Goal: Information Seeking & Learning: Check status

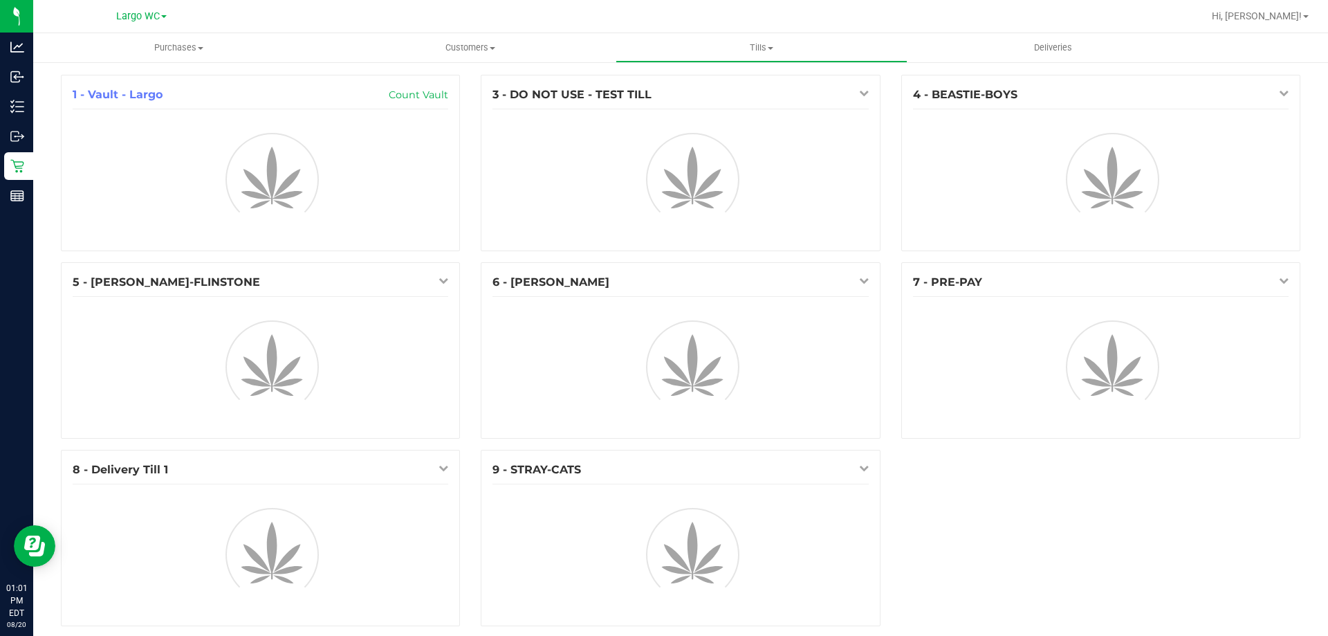
click at [151, 23] on div "Largo WC" at bounding box center [141, 16] width 50 height 17
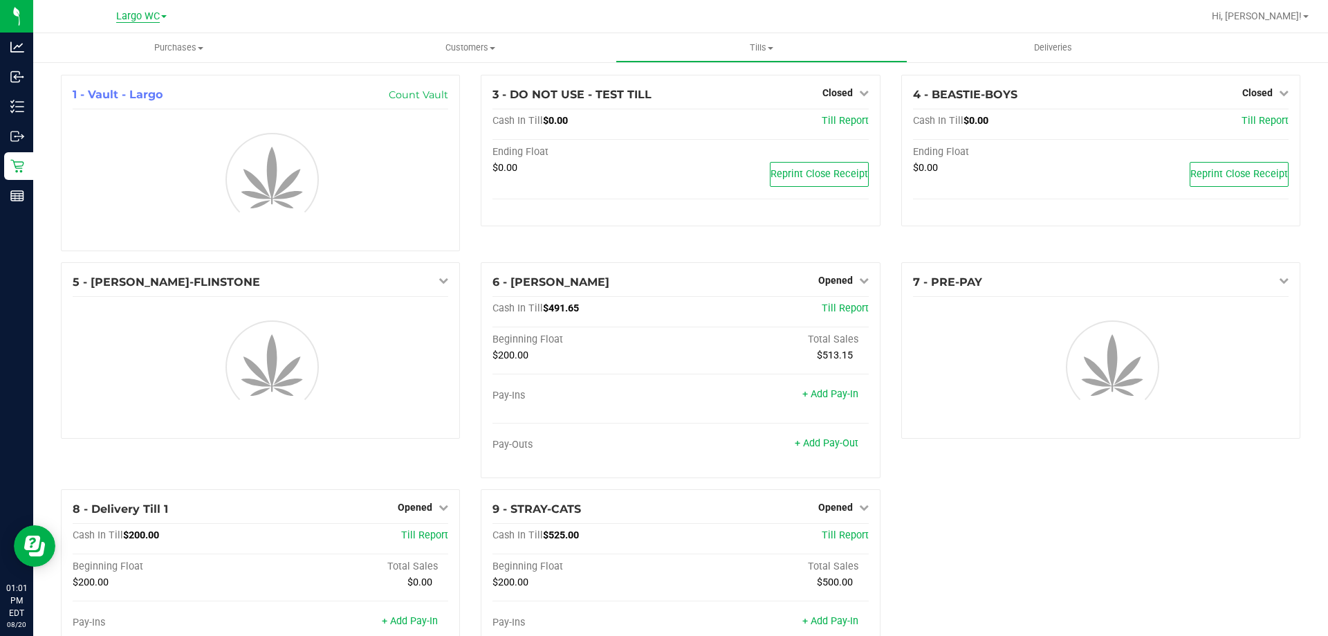
click at [156, 12] on span "Largo WC" at bounding box center [138, 16] width 44 height 12
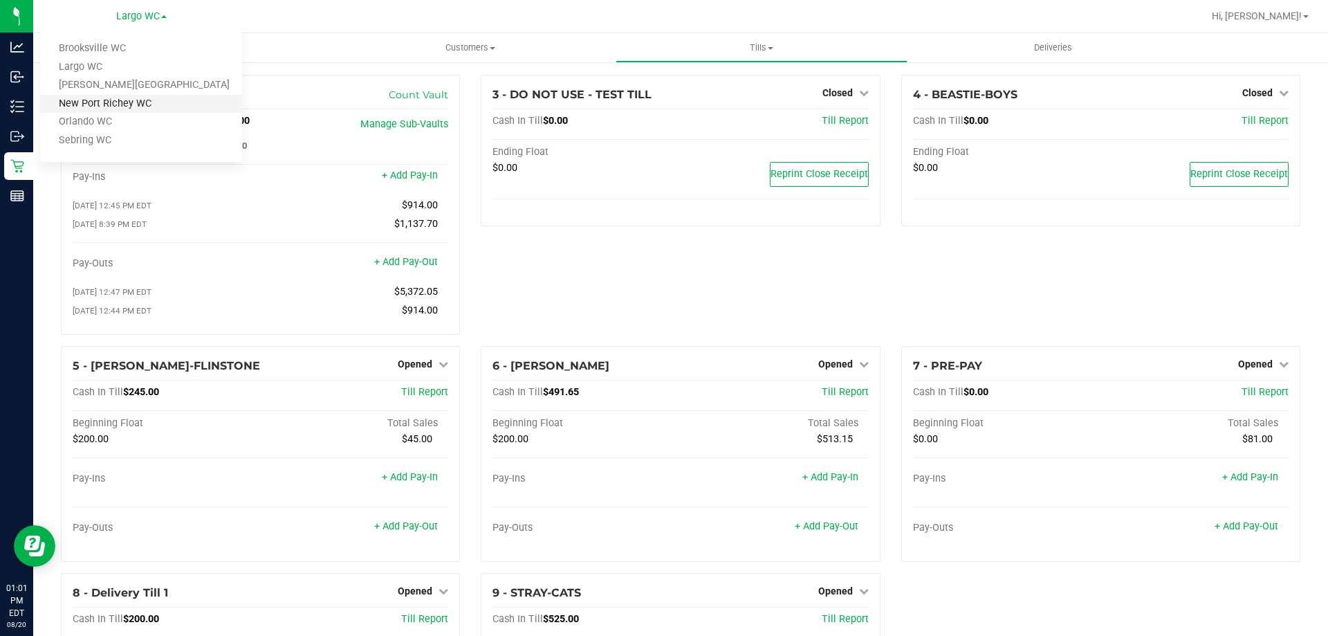
click at [138, 104] on link "New Port Richey WC" at bounding box center [141, 104] width 202 height 19
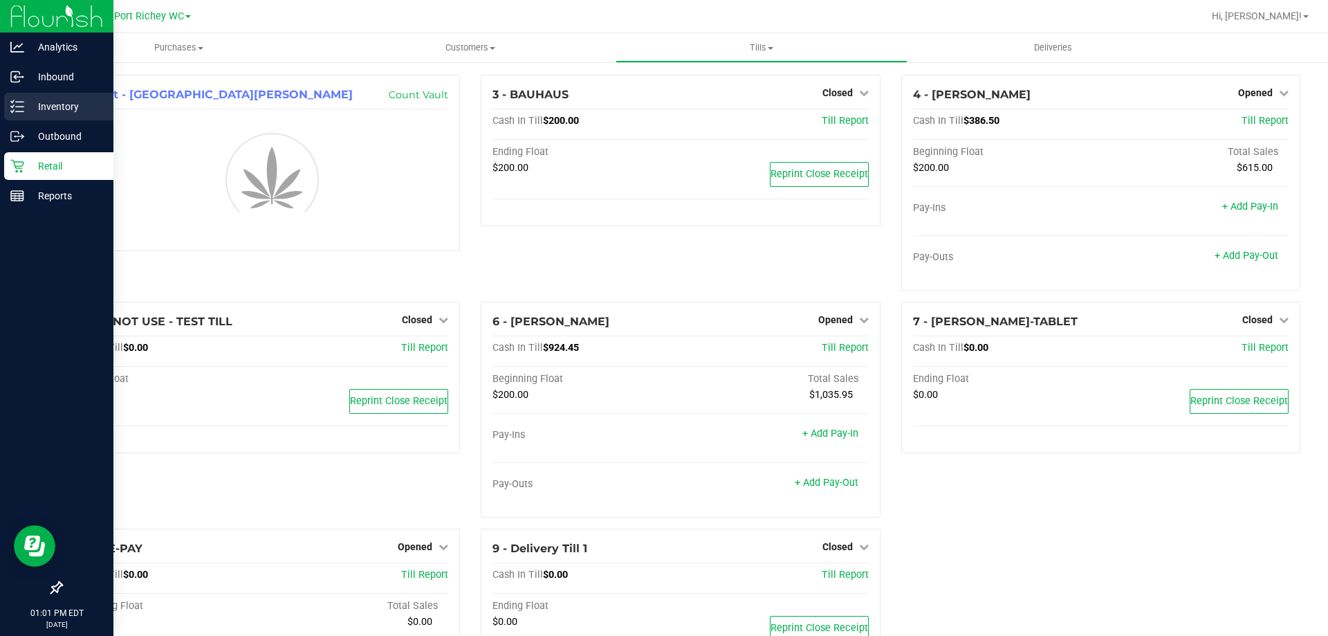
click at [69, 107] on p "Inventory" at bounding box center [65, 106] width 83 height 17
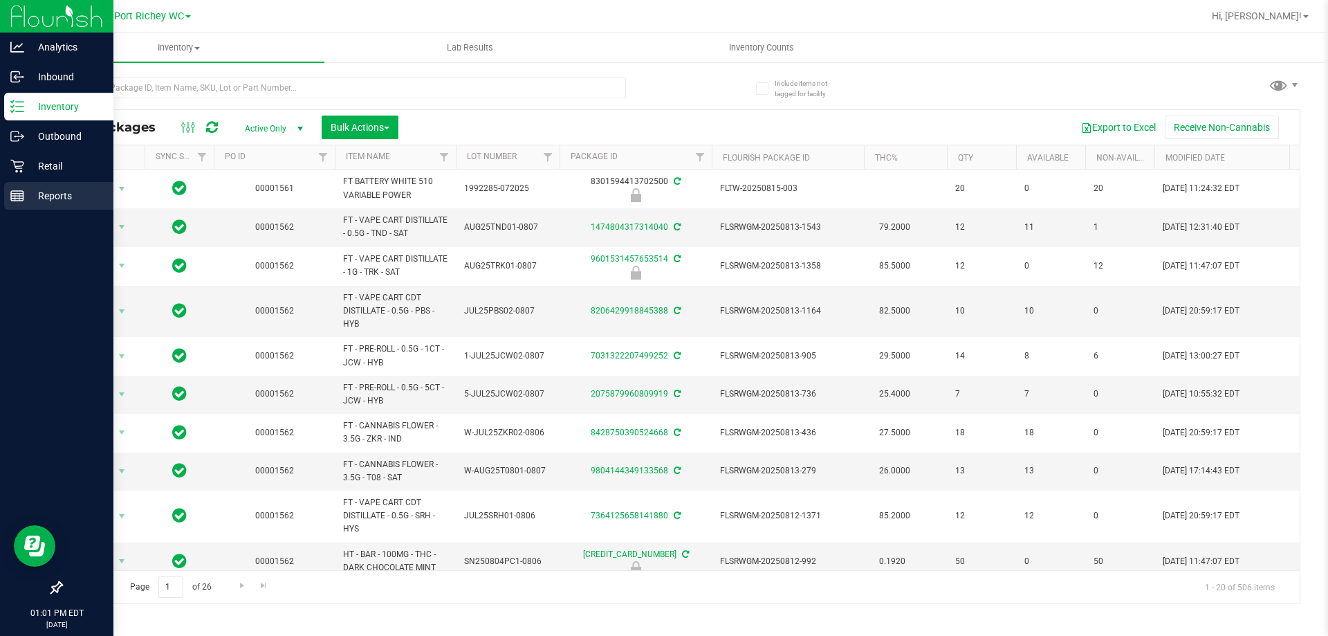
click at [22, 205] on div "Reports" at bounding box center [58, 196] width 109 height 28
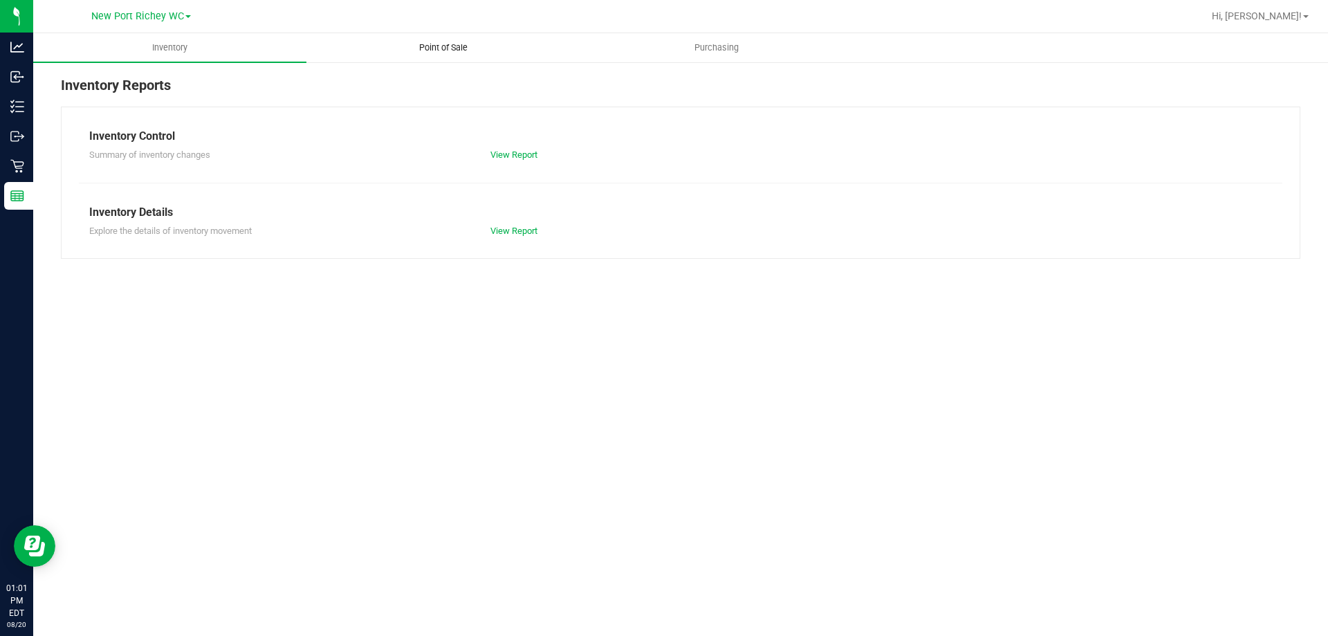
click at [424, 45] on span "Point of Sale" at bounding box center [443, 48] width 86 height 12
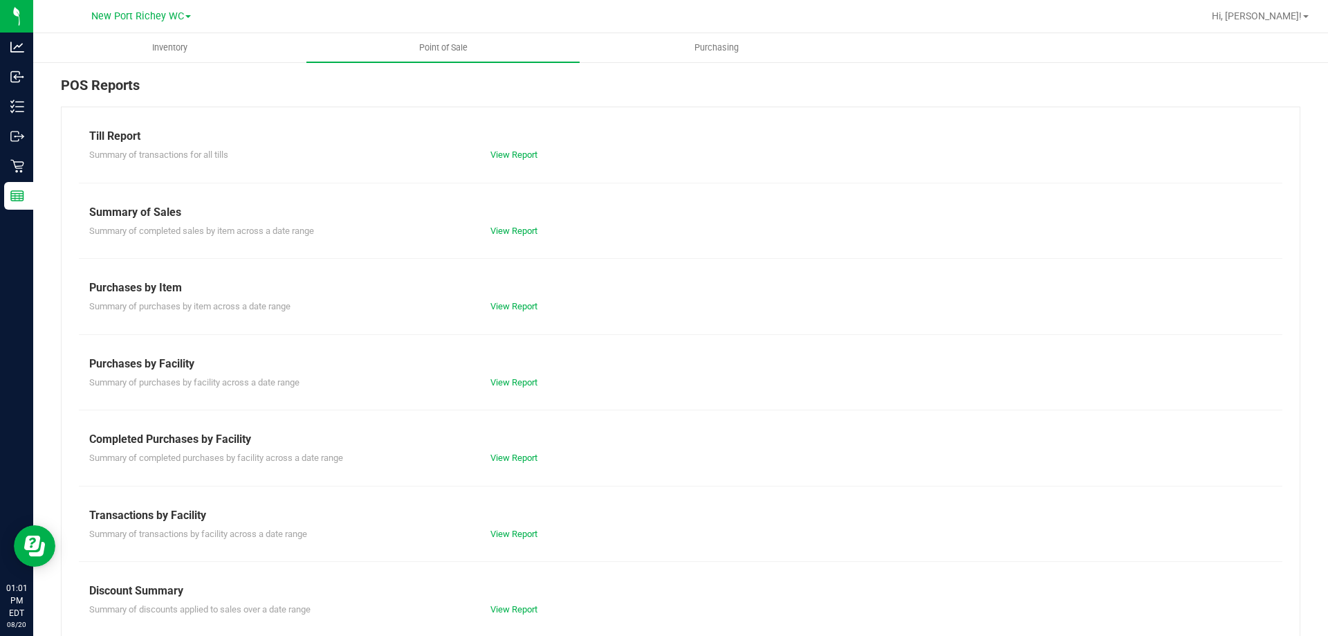
click at [495, 149] on div "View Report" at bounding box center [680, 155] width 401 height 14
click at [499, 156] on link "View Report" at bounding box center [513, 154] width 47 height 10
